Goal: Information Seeking & Learning: Learn about a topic

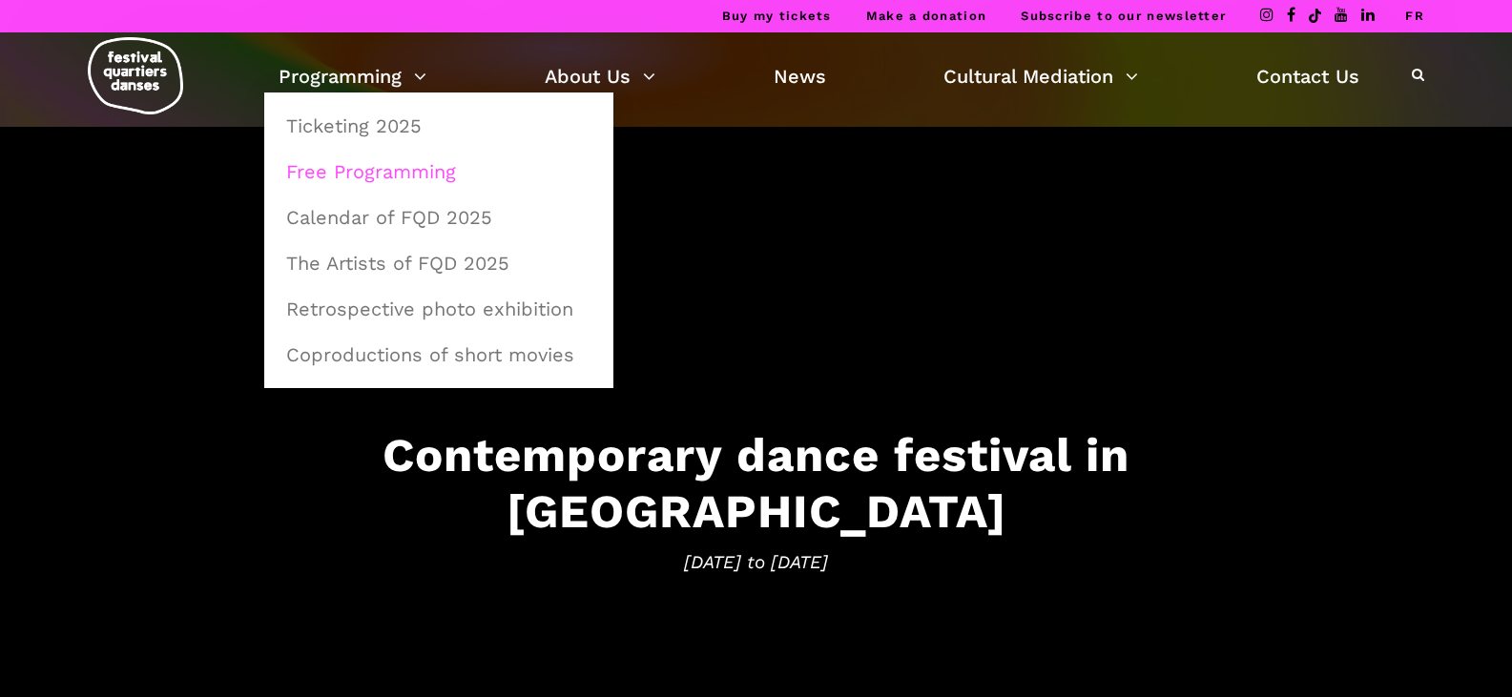
click at [391, 172] on link "Free Programming" at bounding box center [439, 172] width 328 height 44
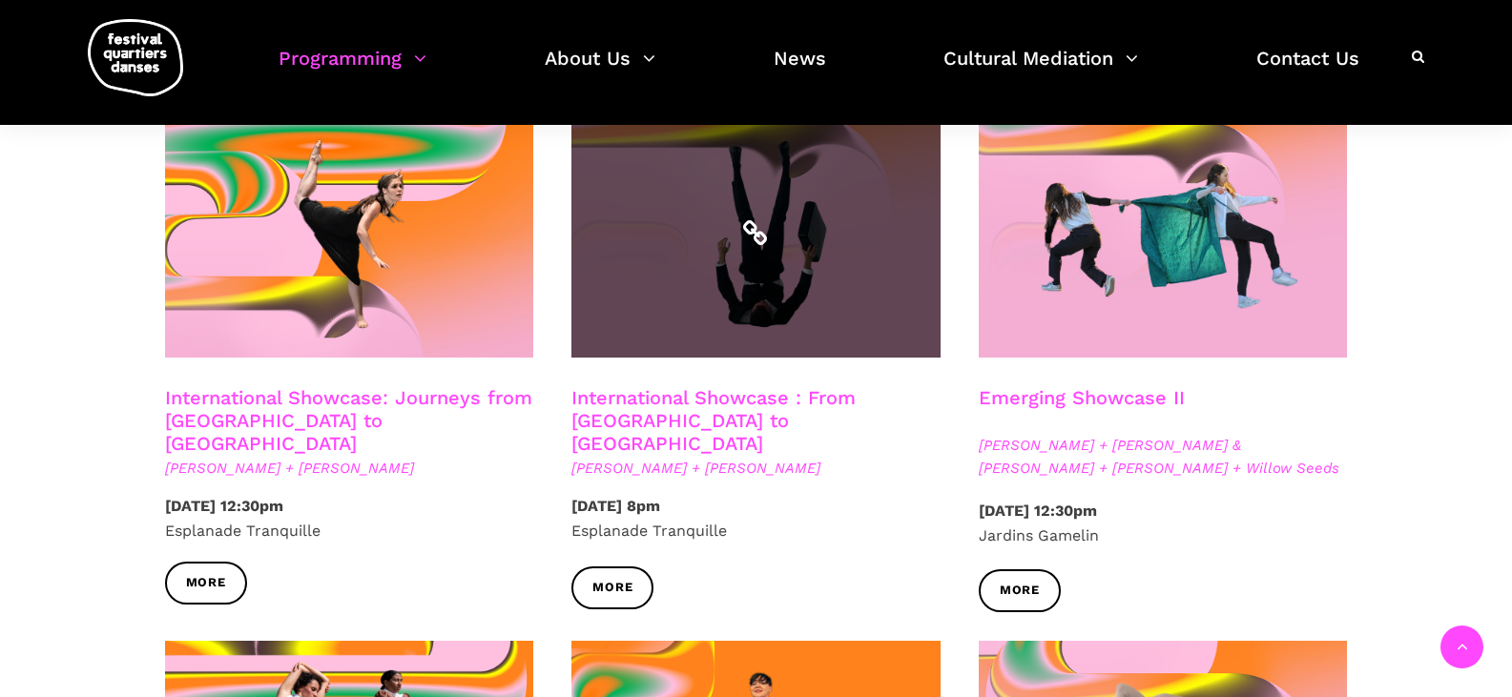
scroll to position [1595, 0]
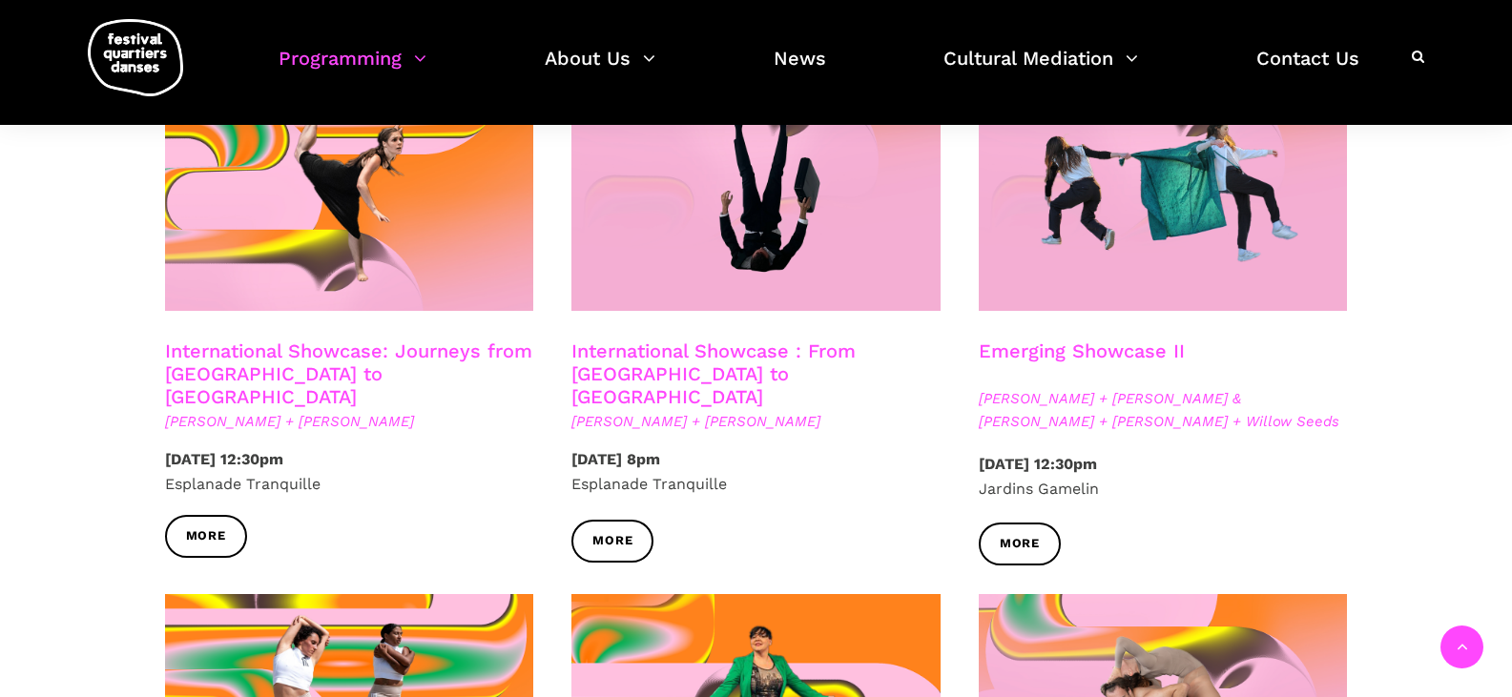
click at [737, 354] on link "International Showcase : From Montreal to Sweden" at bounding box center [713, 374] width 284 height 69
